Goal: Transaction & Acquisition: Purchase product/service

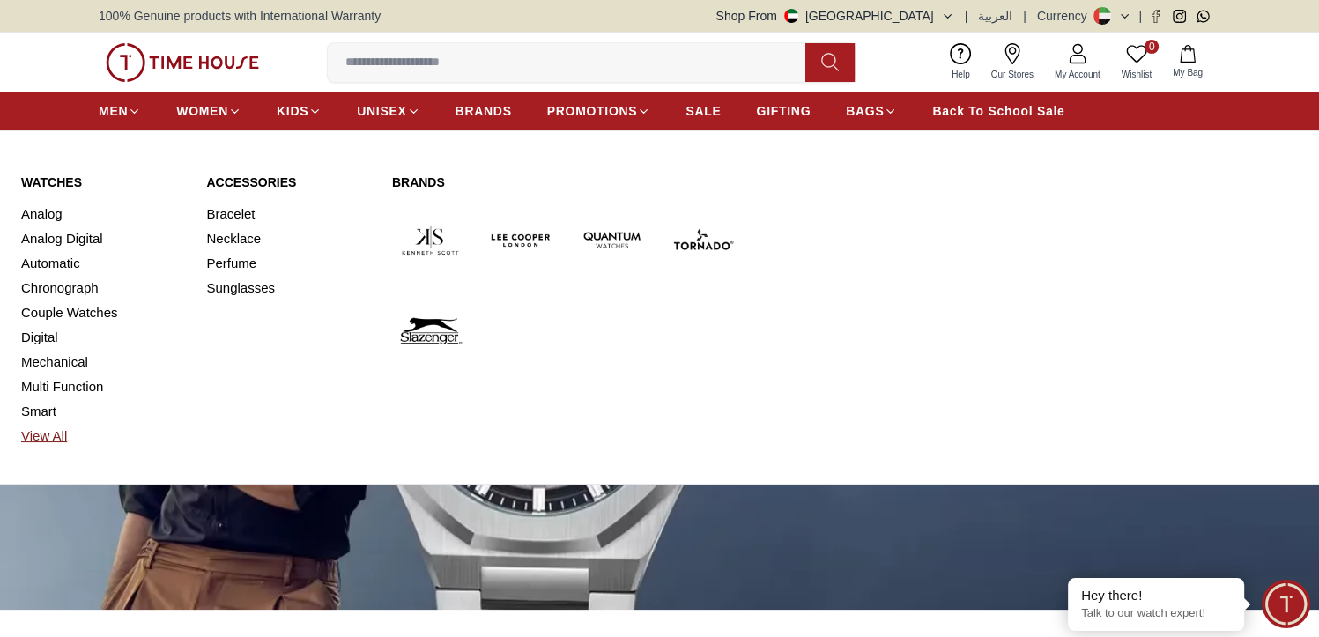
click at [41, 440] on link "View All" at bounding box center [103, 436] width 164 height 25
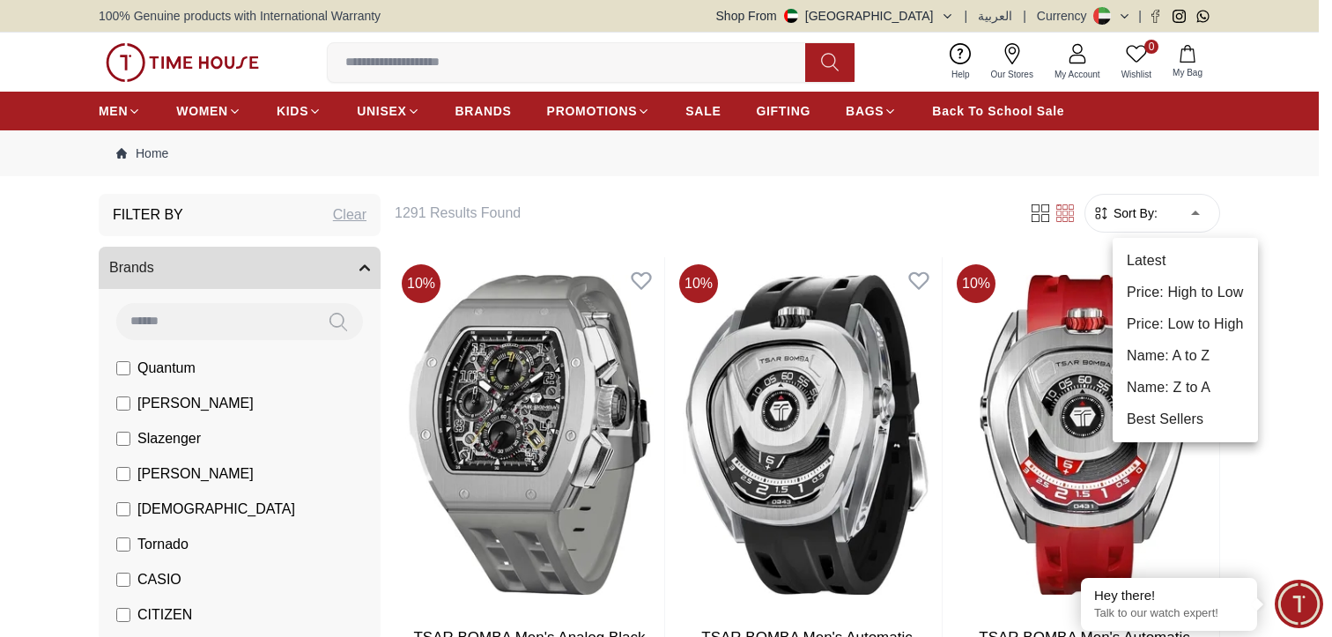
click at [1188, 315] on li "Price: Low to High" at bounding box center [1185, 324] width 145 height 32
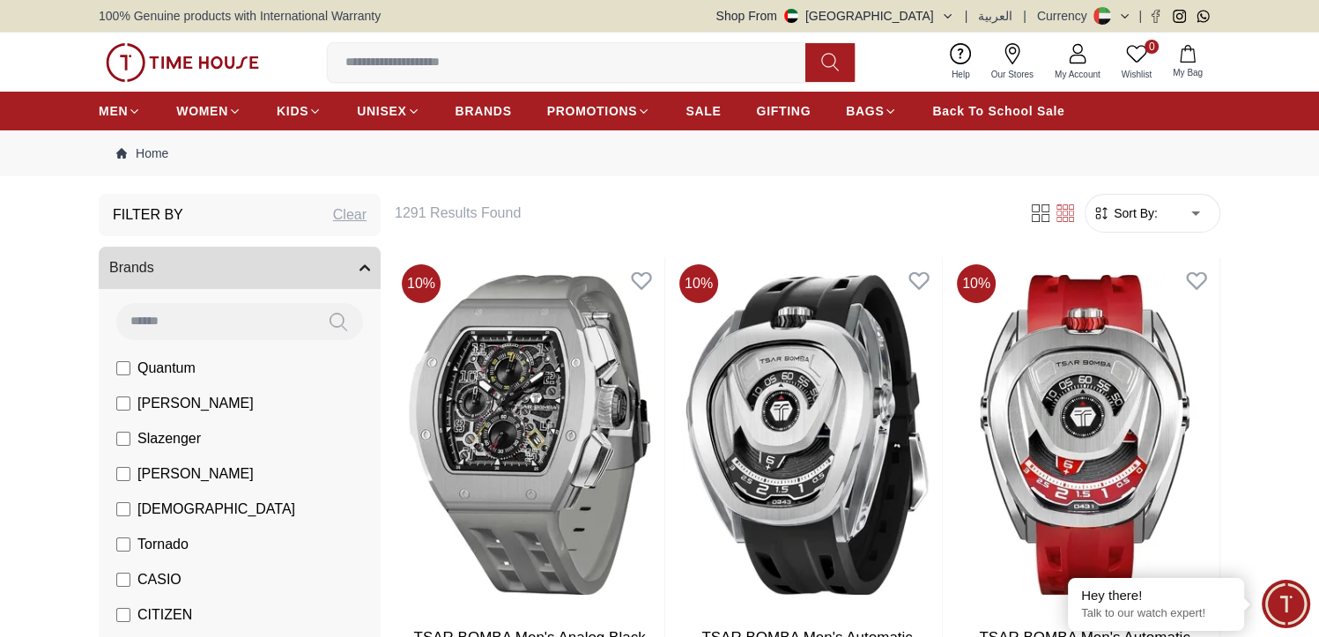
type input "*"
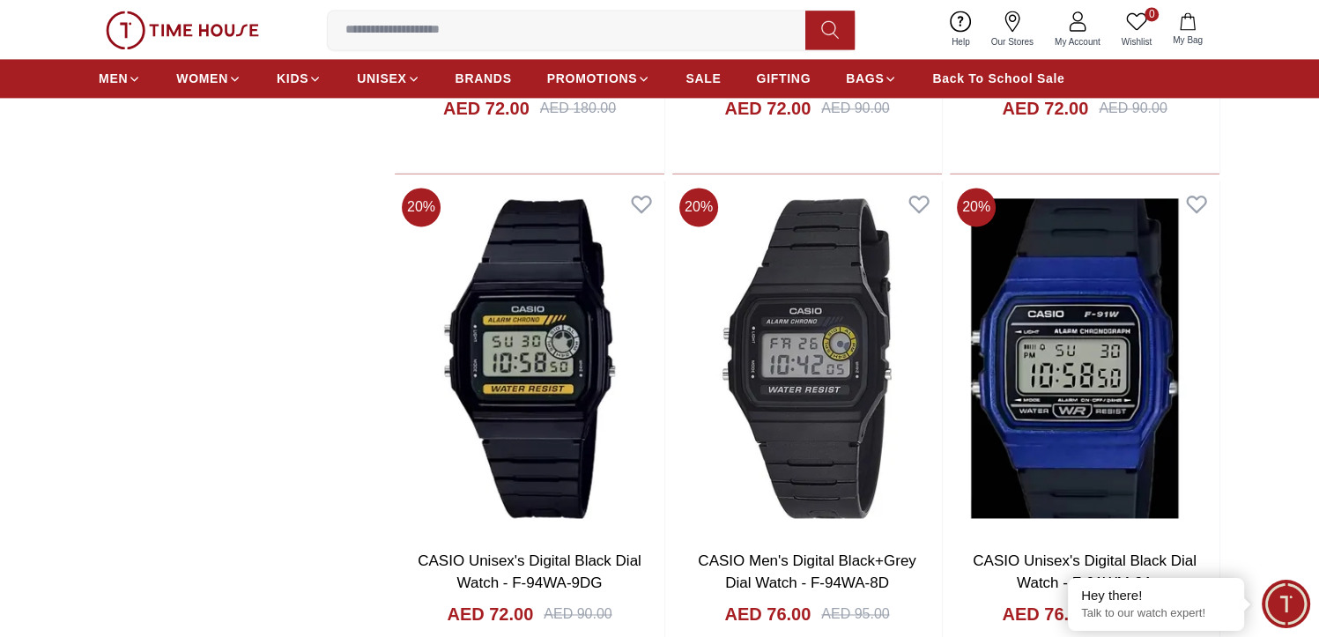
scroll to position [2643, 0]
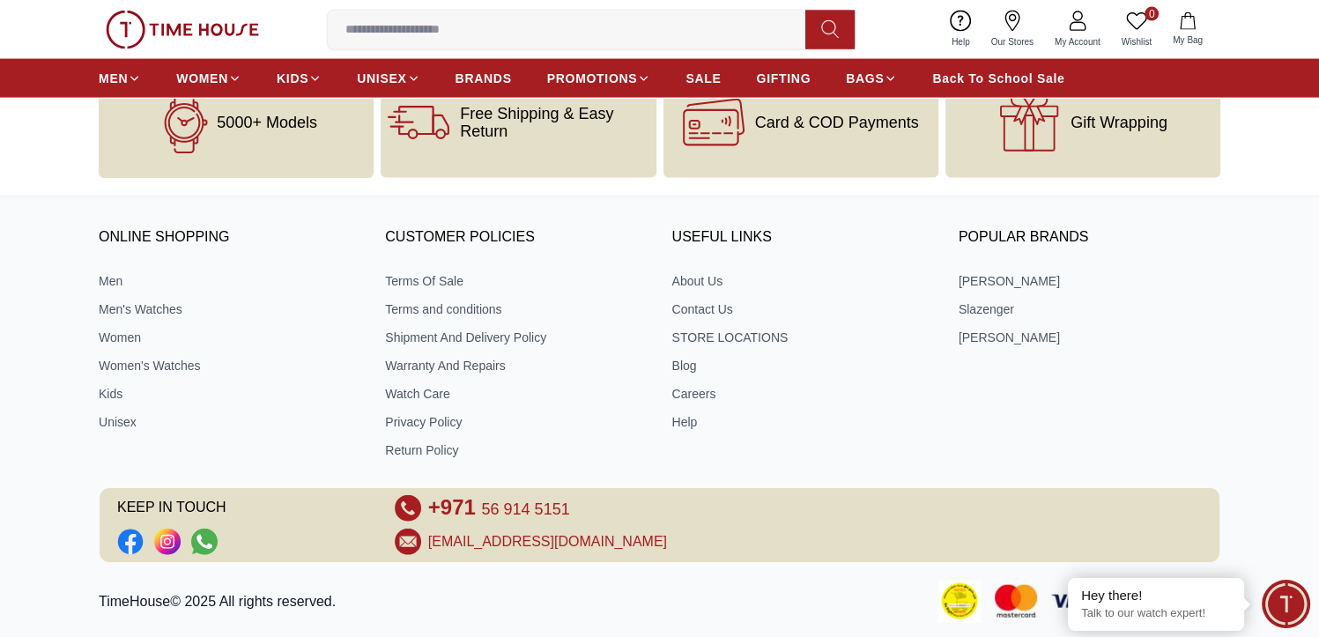
scroll to position [3435, 0]
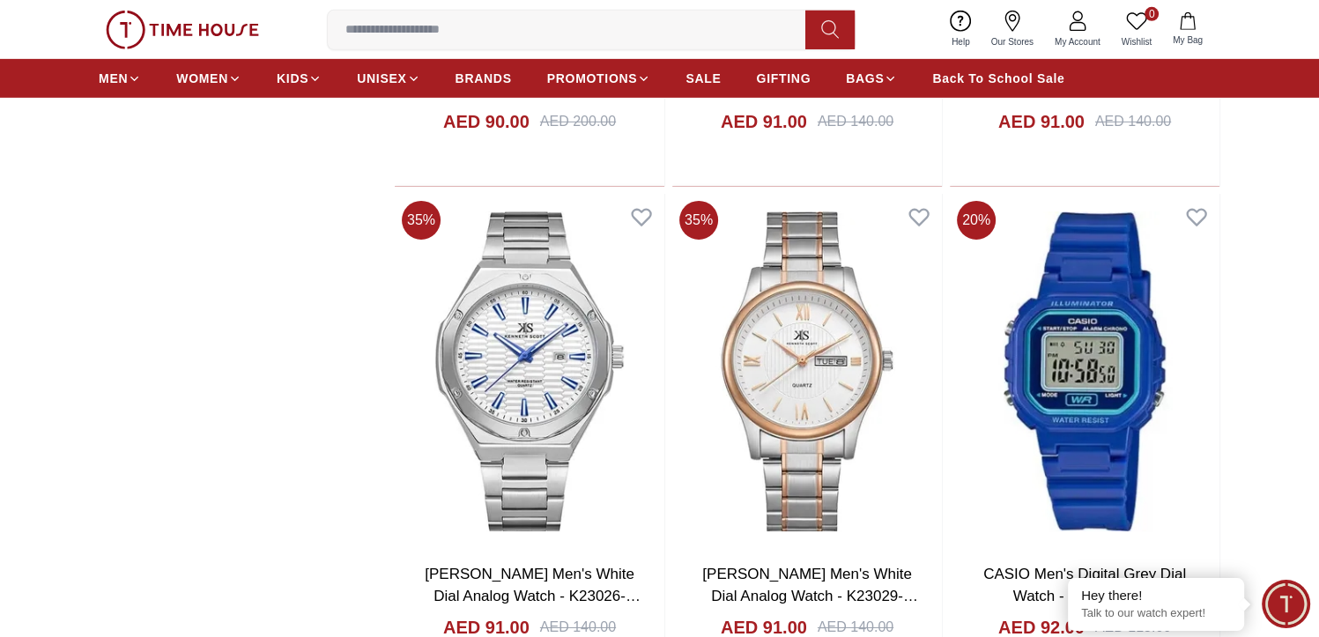
scroll to position [5814, 0]
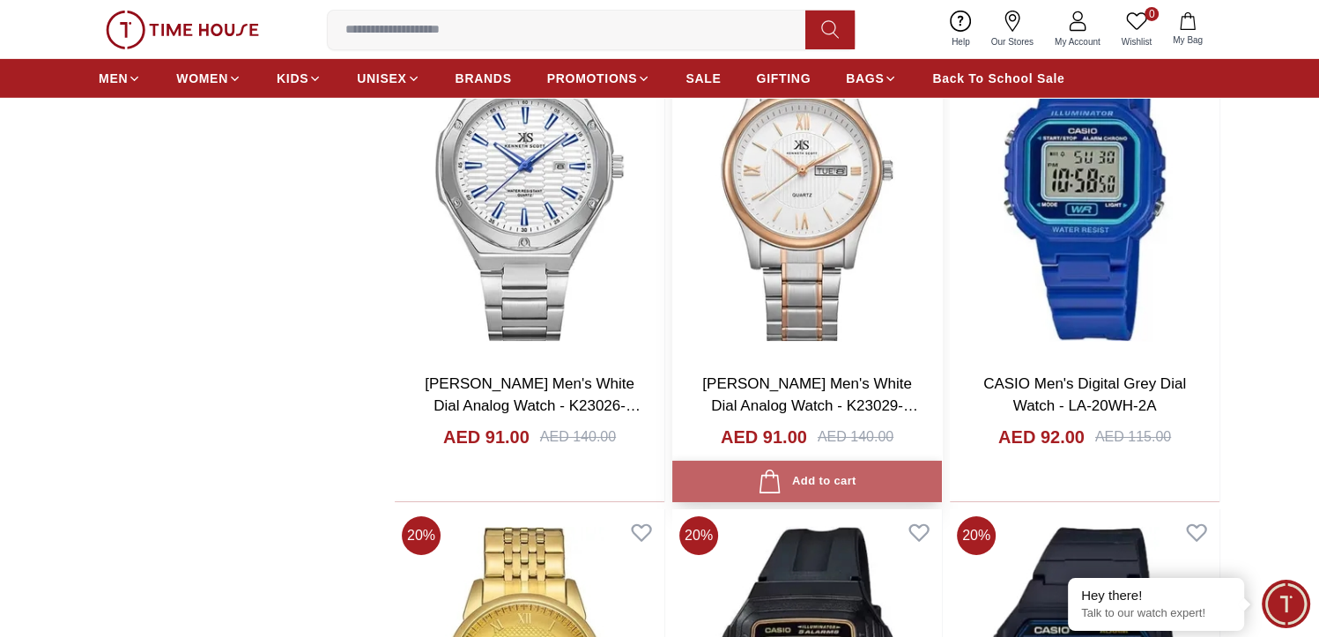
click at [834, 477] on div "Add to cart" at bounding box center [807, 481] width 98 height 24
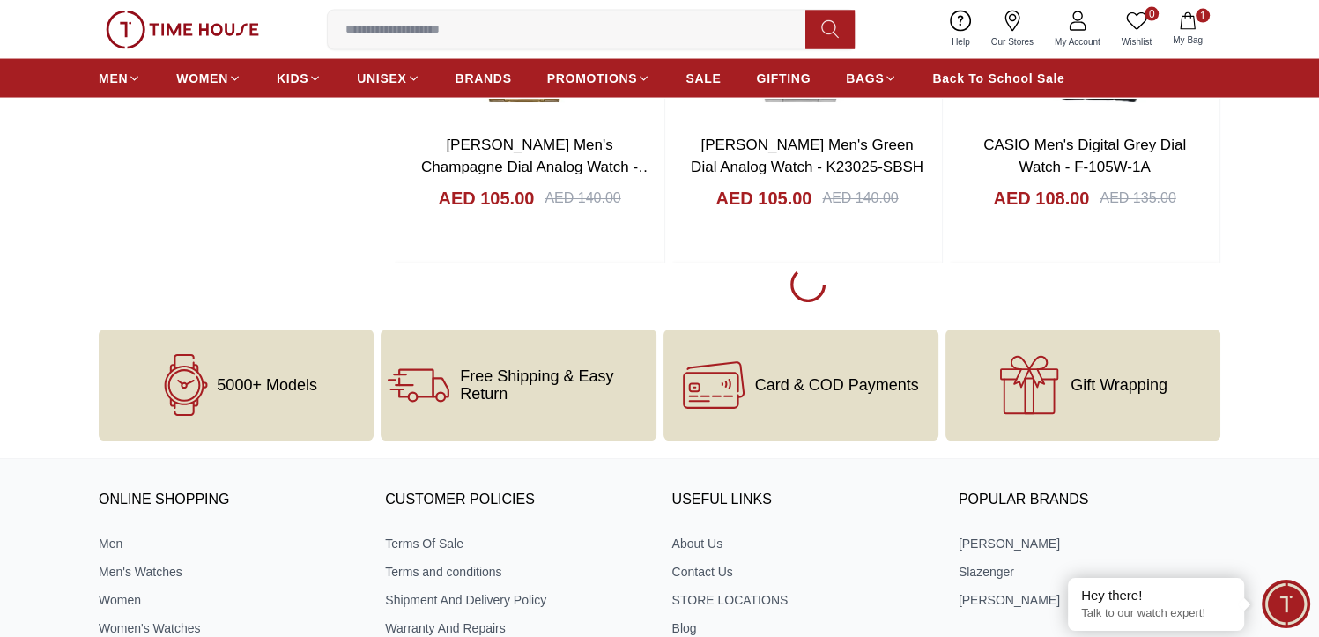
scroll to position [9865, 0]
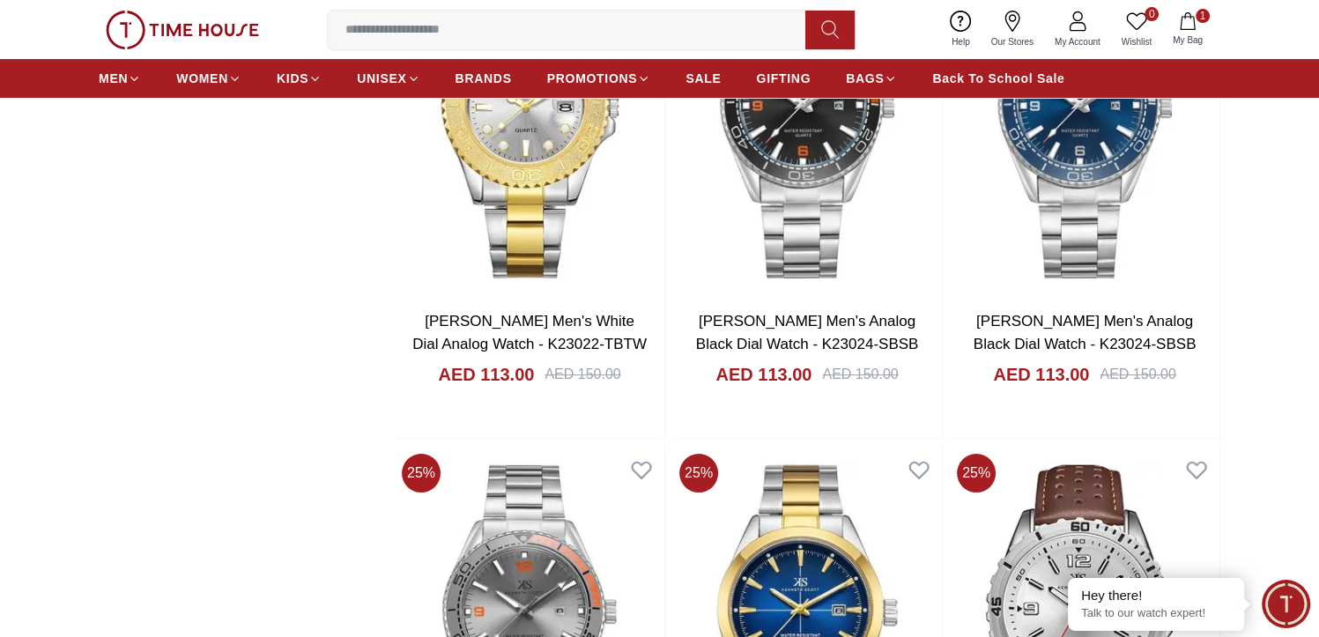
scroll to position [13829, 0]
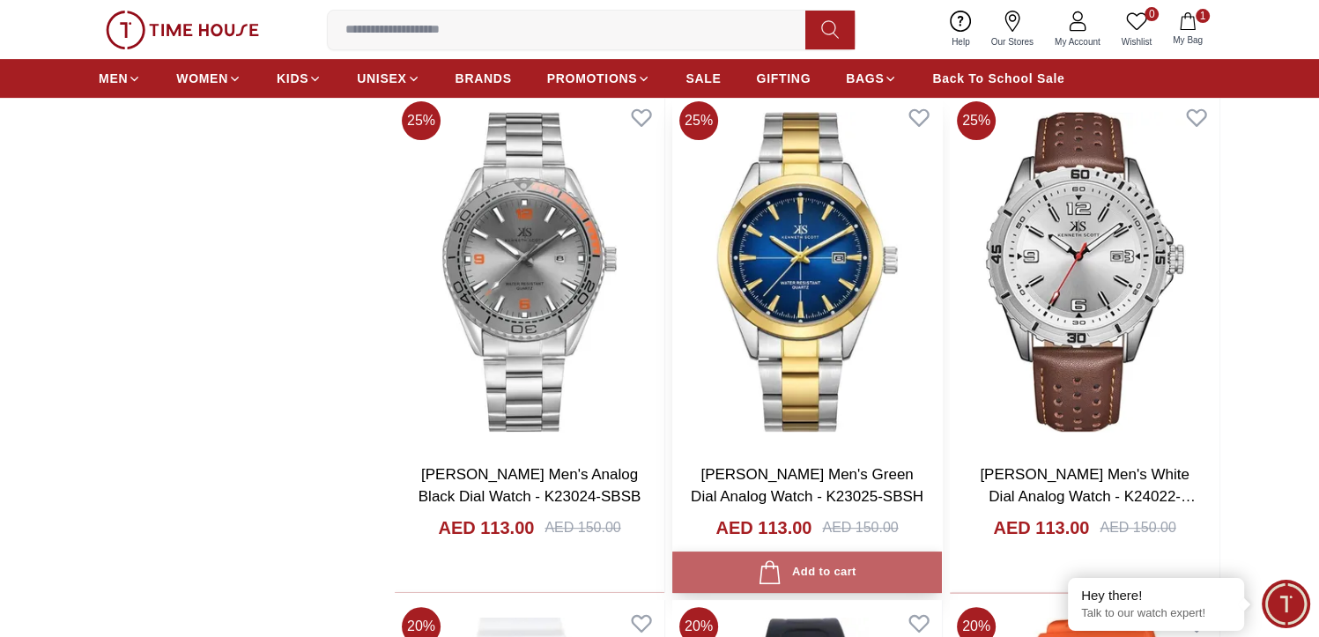
click at [839, 581] on div "Add to cart" at bounding box center [807, 572] width 98 height 24
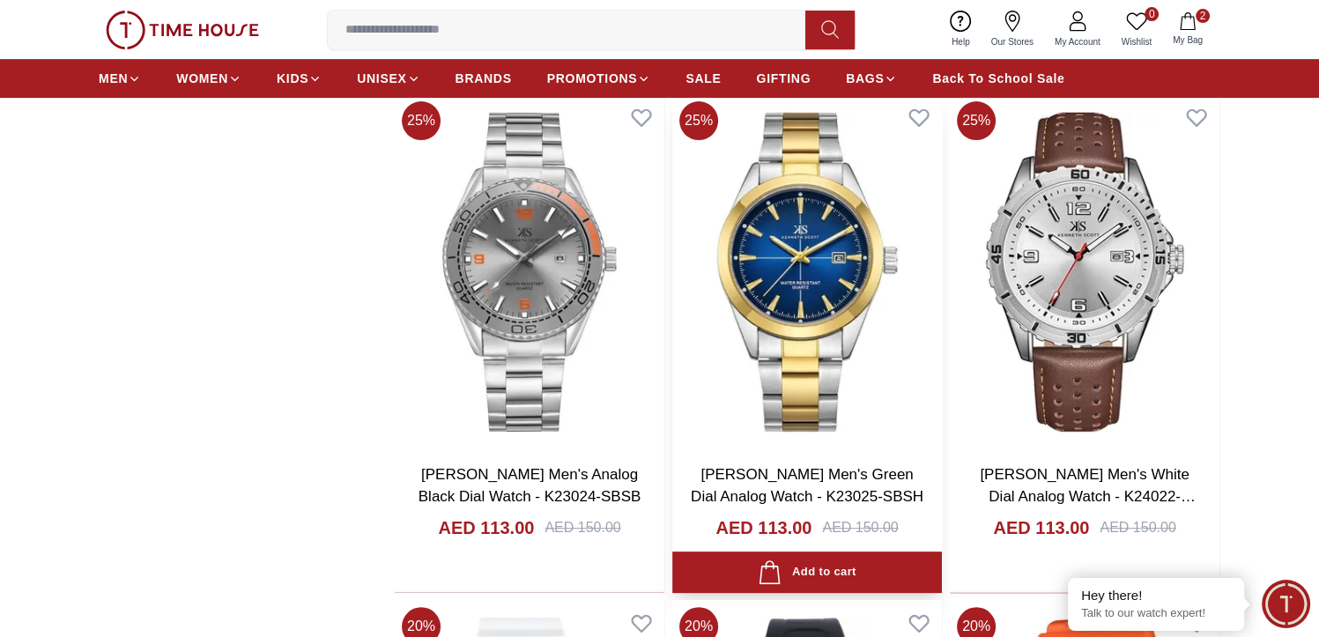
click at [813, 316] on img at bounding box center [807, 271] width 270 height 355
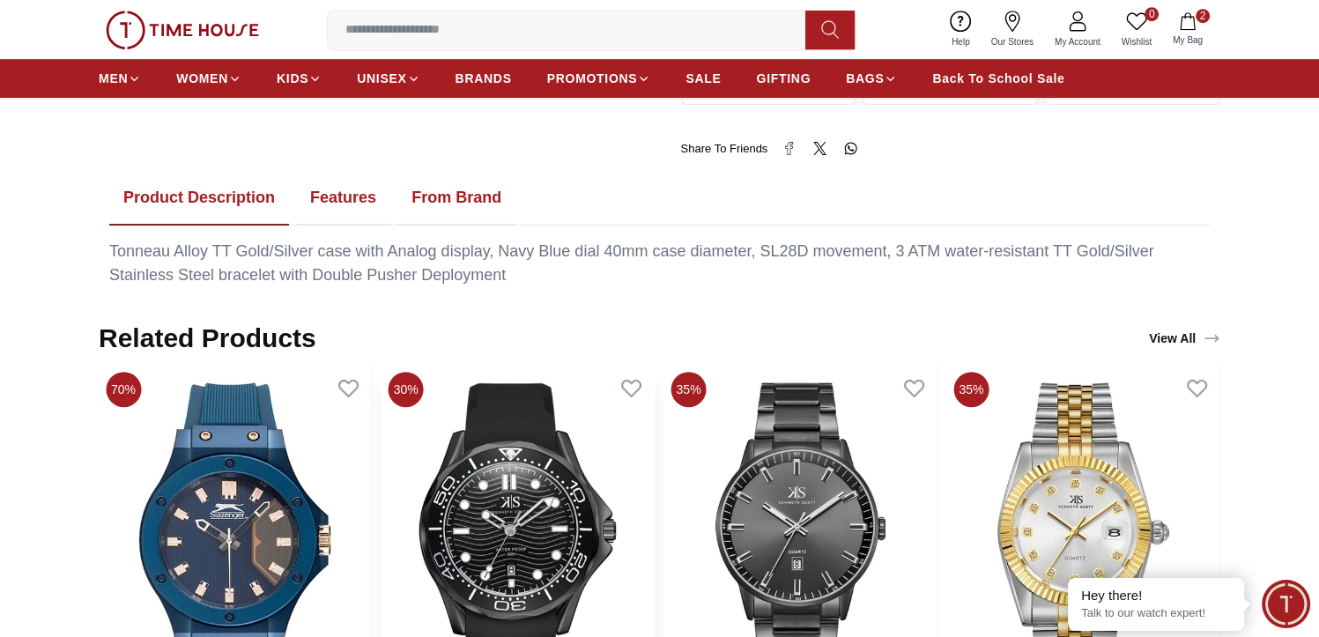
scroll to position [1233, 0]
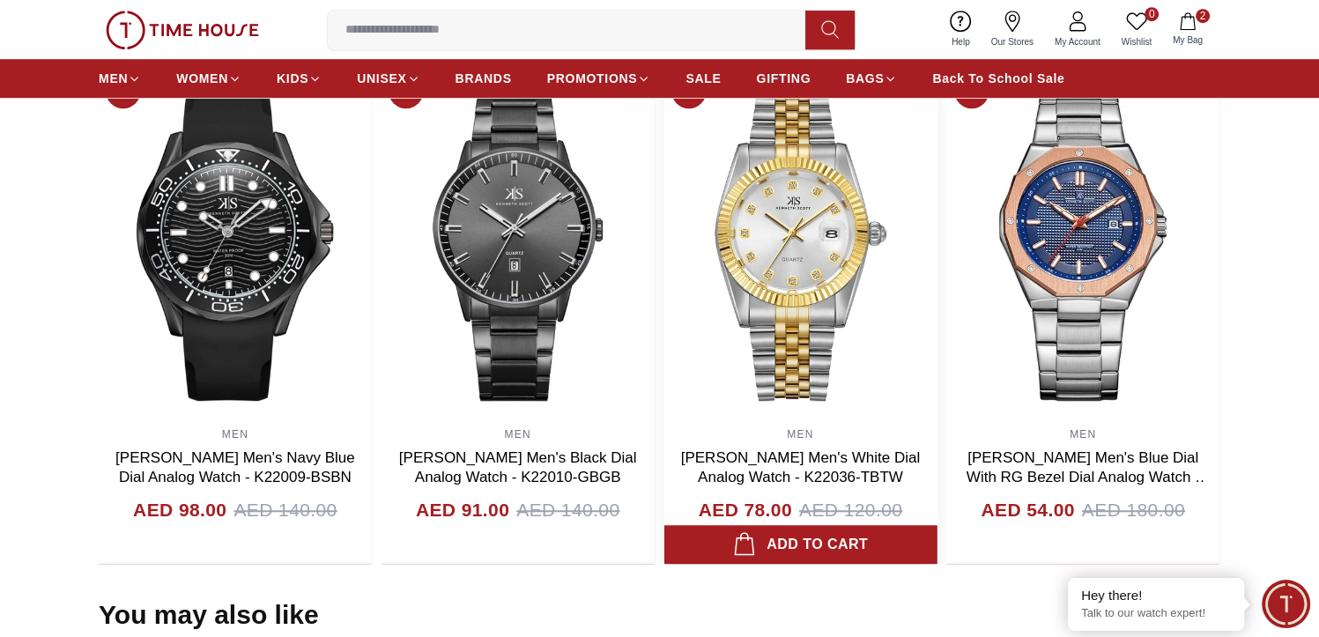
click at [937, 294] on img at bounding box center [800, 242] width 273 height 352
